Goal: Transaction & Acquisition: Purchase product/service

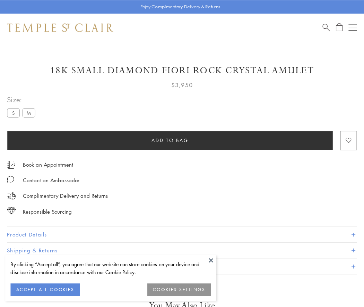
scroll to position [41, 0]
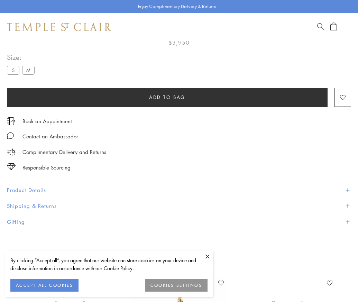
click at [167, 97] on span "Add to bag" at bounding box center [167, 97] width 36 height 8
